Goal: Check status: Check status

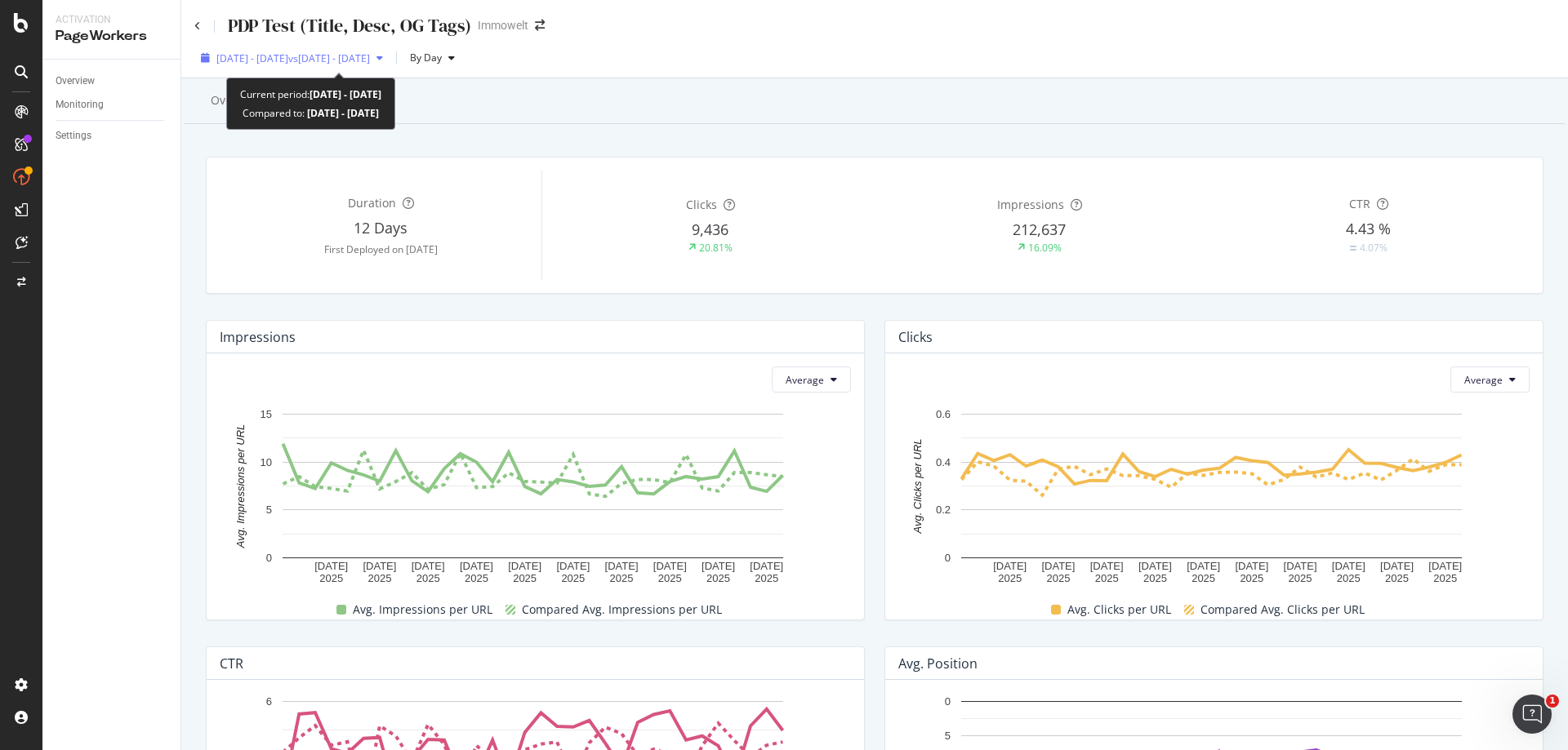
click at [387, 66] on div "[DATE] - [DATE] vs [DATE] - [DATE]" at bounding box center [292, 58] width 195 height 24
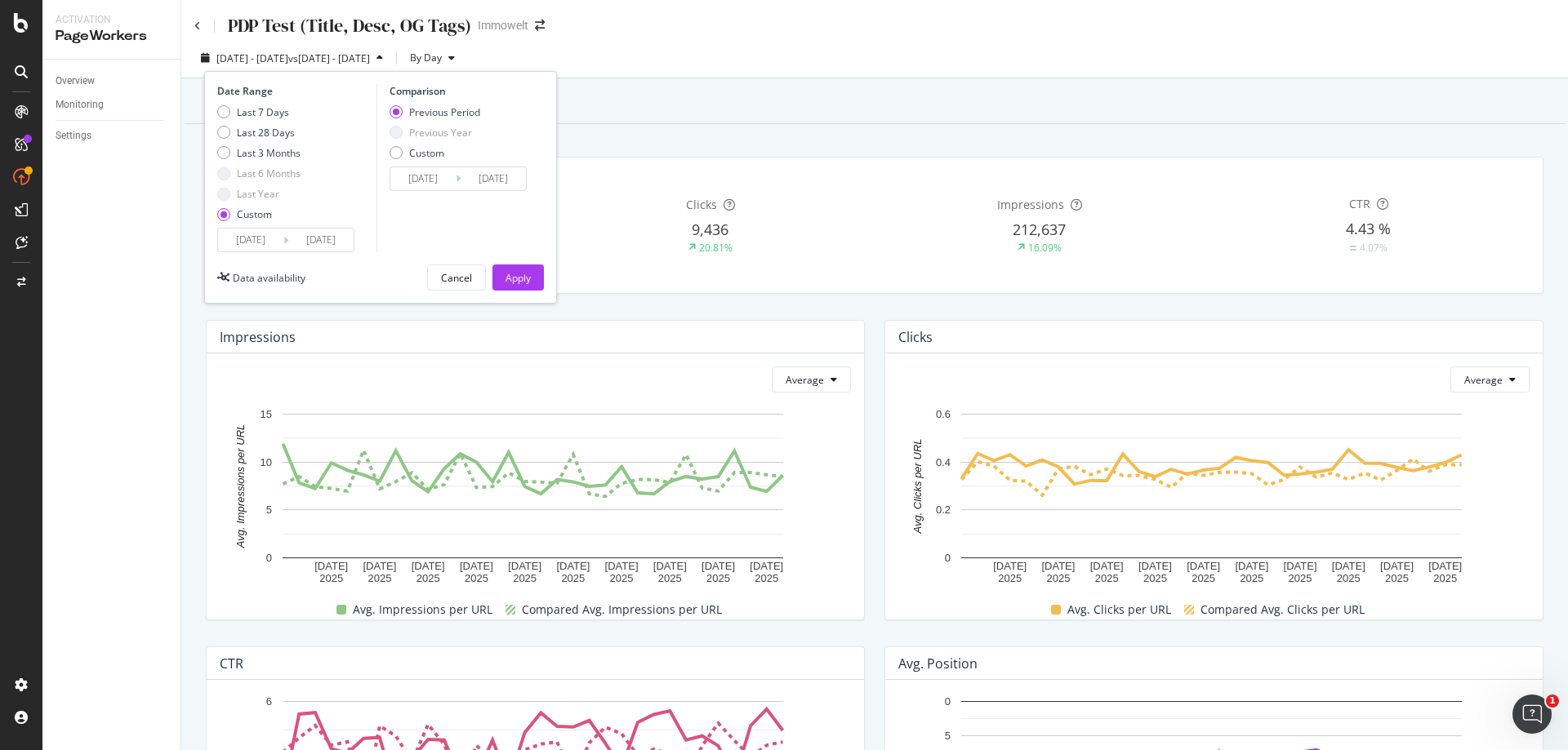
click at [250, 241] on input "[DATE]" at bounding box center [250, 240] width 65 height 23
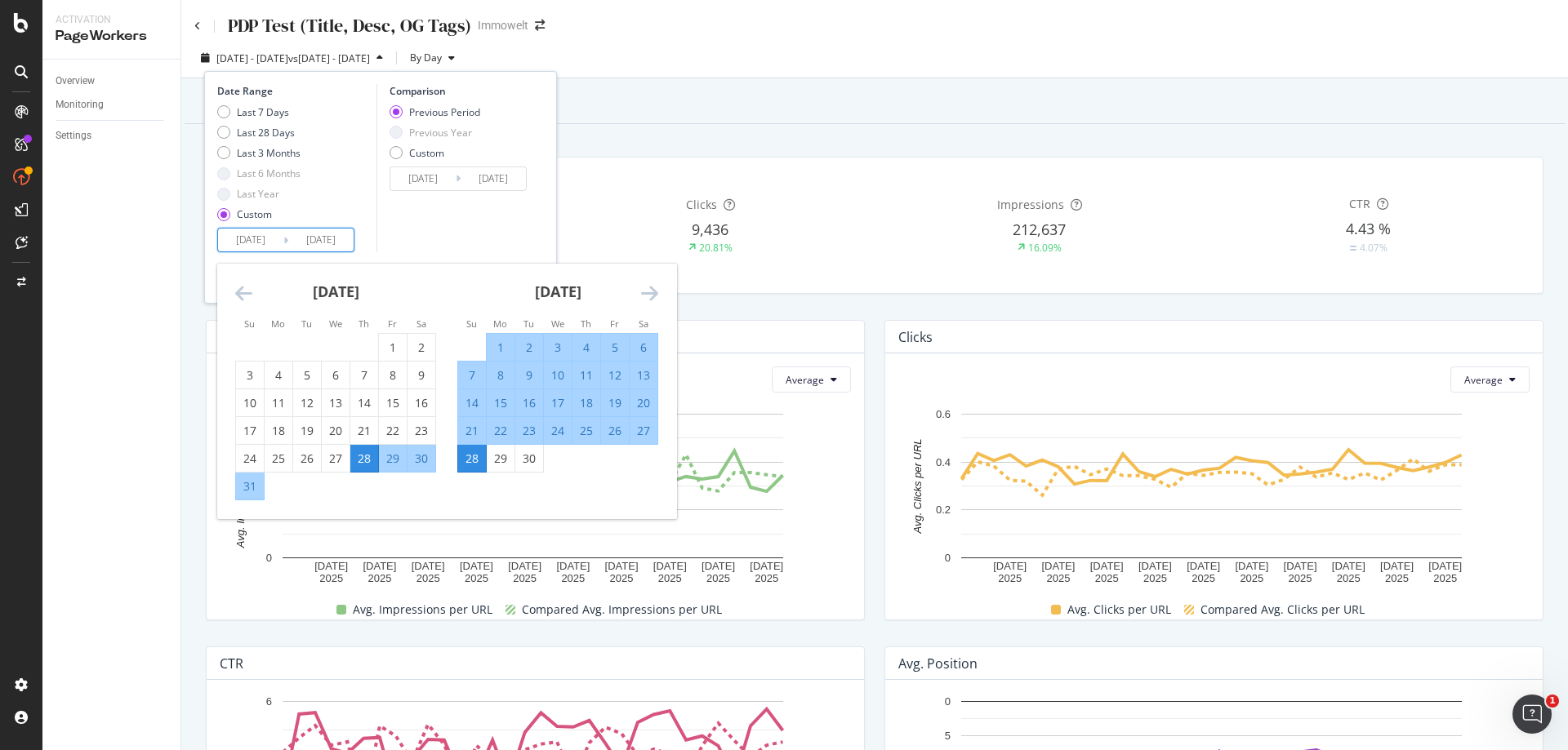
click at [647, 292] on icon "Move forward to switch to the next month." at bounding box center [649, 292] width 17 height 20
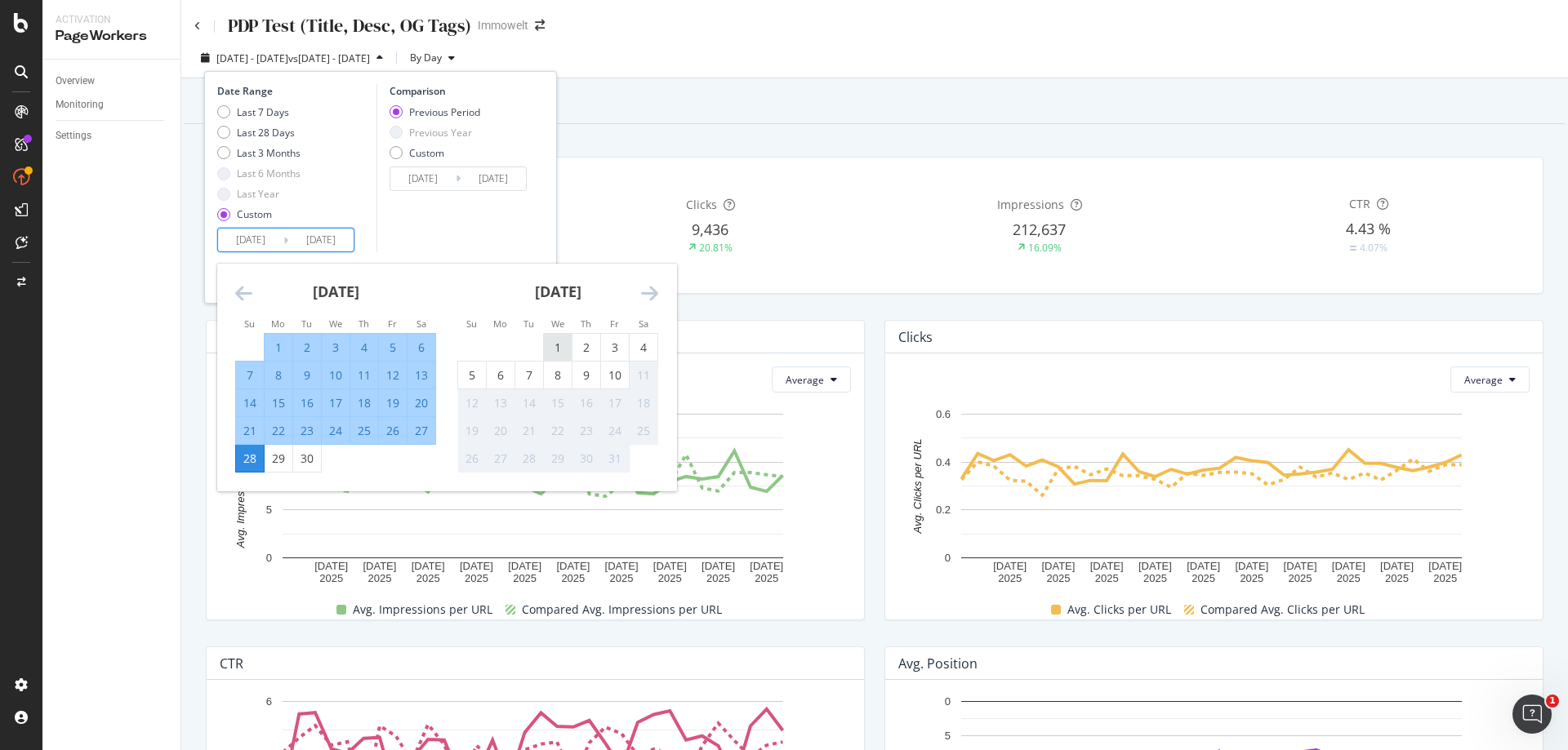
click at [557, 339] on div "1" at bounding box center [558, 347] width 28 height 17
type input "[DATE]"
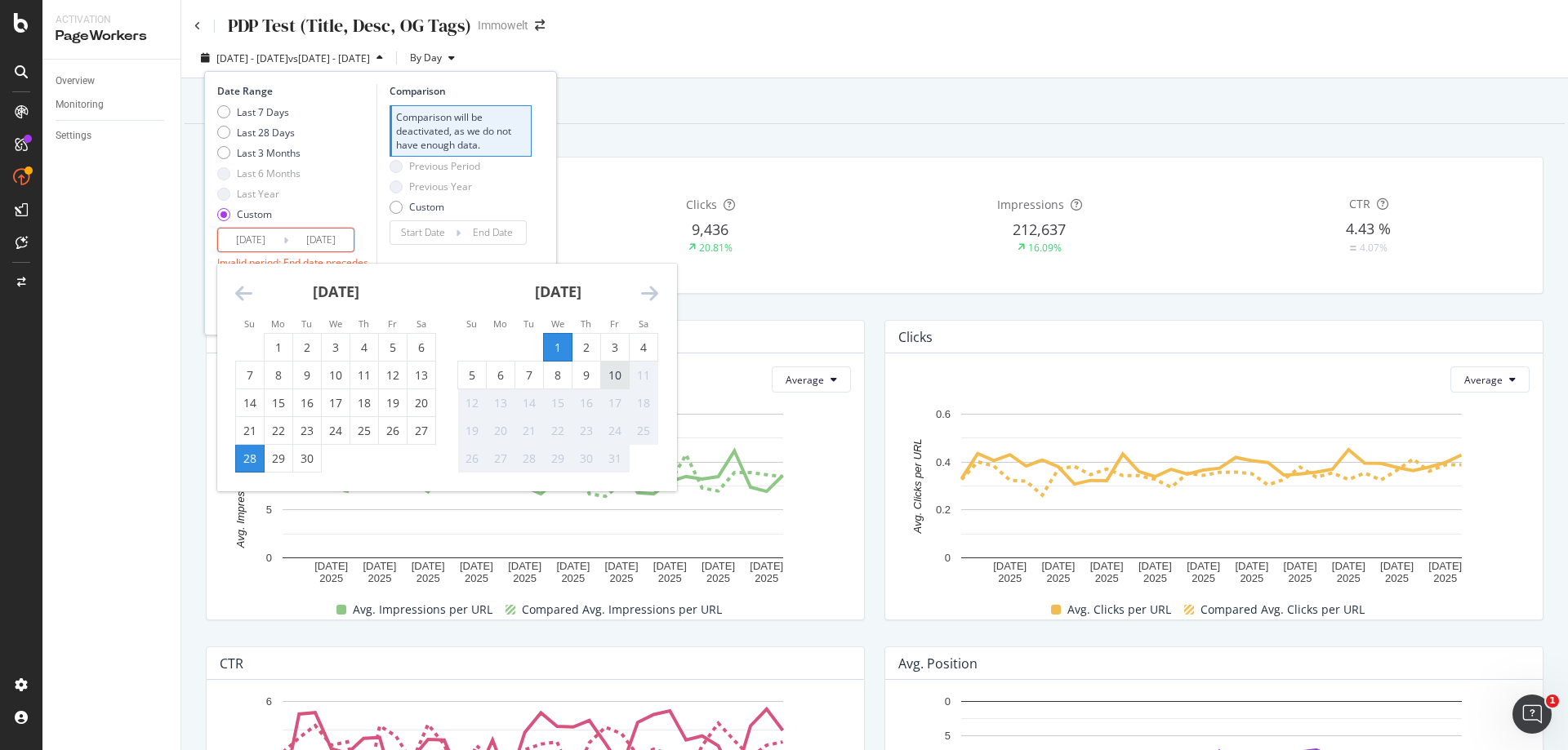
click at [614, 373] on div "10" at bounding box center [615, 375] width 28 height 17
type input "[DATE]"
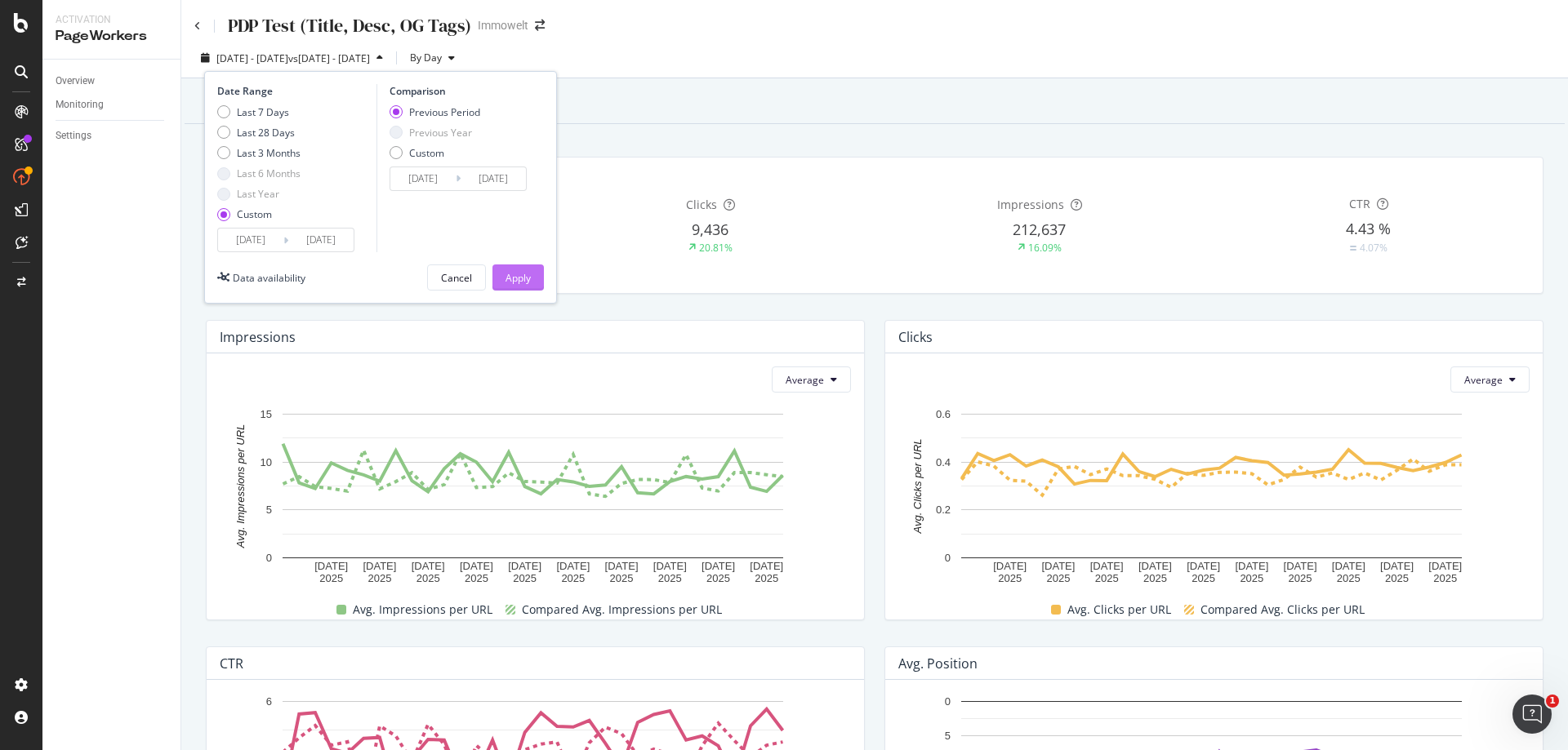
click at [525, 273] on div "Apply" at bounding box center [517, 278] width 25 height 14
